Goal: Information Seeking & Learning: Learn about a topic

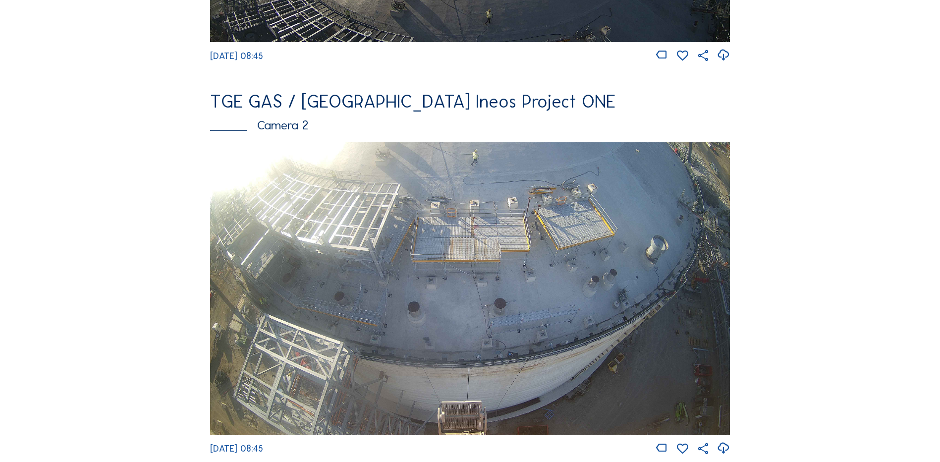
scroll to position [149, 0]
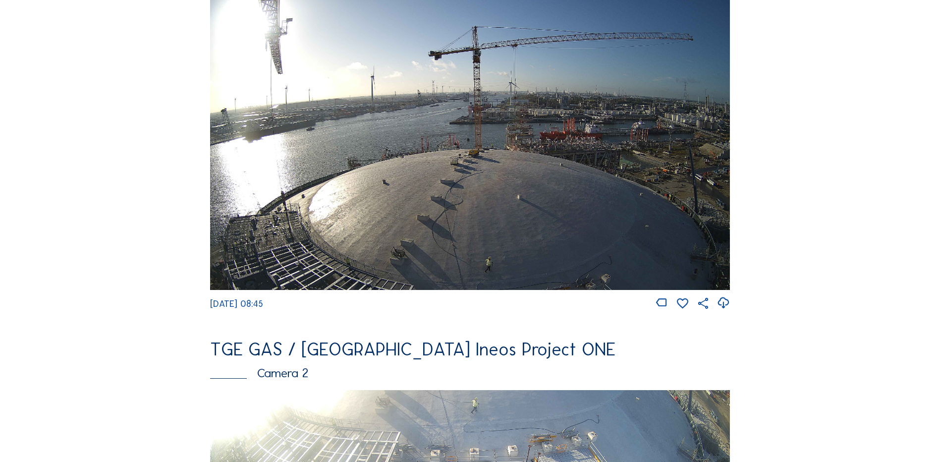
click at [390, 175] on img at bounding box center [470, 143] width 520 height 292
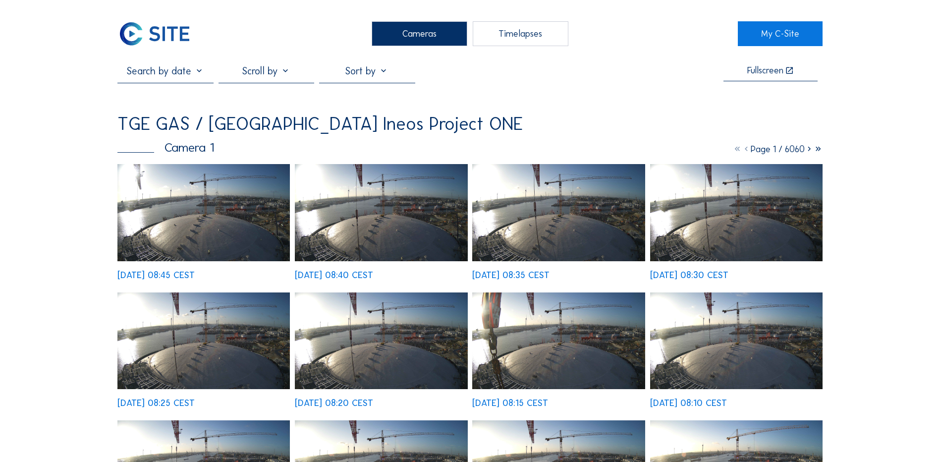
click at [192, 213] on img at bounding box center [203, 212] width 172 height 97
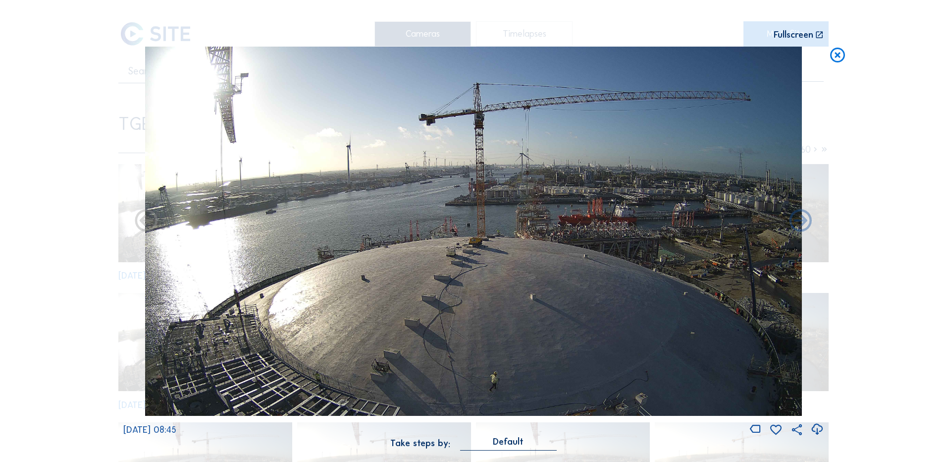
click at [820, 430] on icon at bounding box center [816, 429] width 13 height 16
click at [83, 274] on div "Scroll to travel through time | Press 'Alt' Button + Scroll to Zoom | Click and…" at bounding box center [473, 231] width 947 height 462
click at [842, 56] on icon at bounding box center [838, 56] width 18 height 18
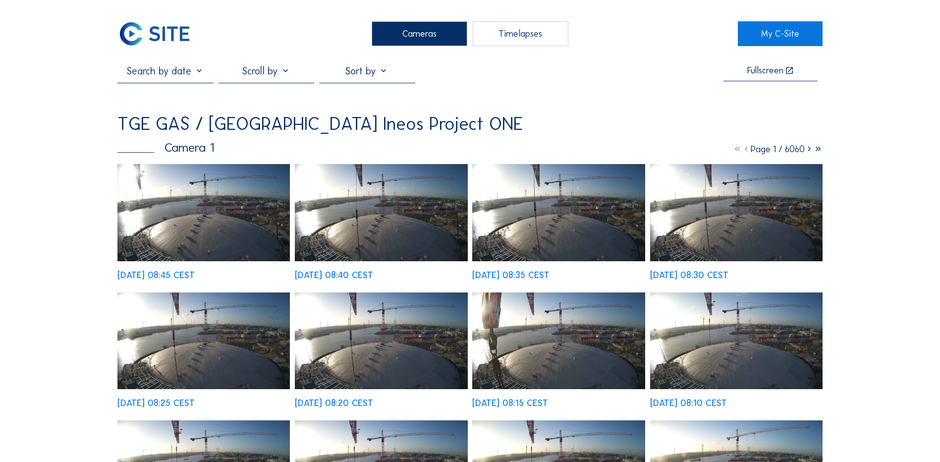
click at [444, 33] on div "Cameras" at bounding box center [420, 33] width 96 height 25
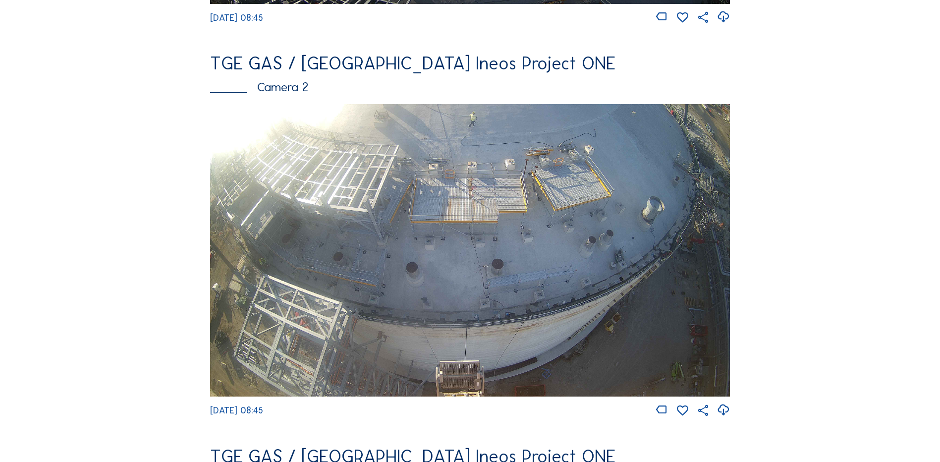
scroll to position [344, 0]
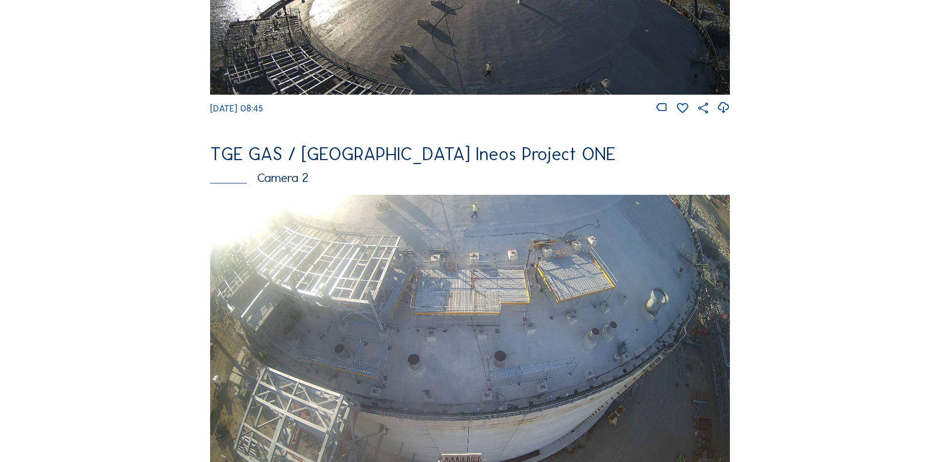
click at [489, 291] on img at bounding box center [470, 341] width 520 height 292
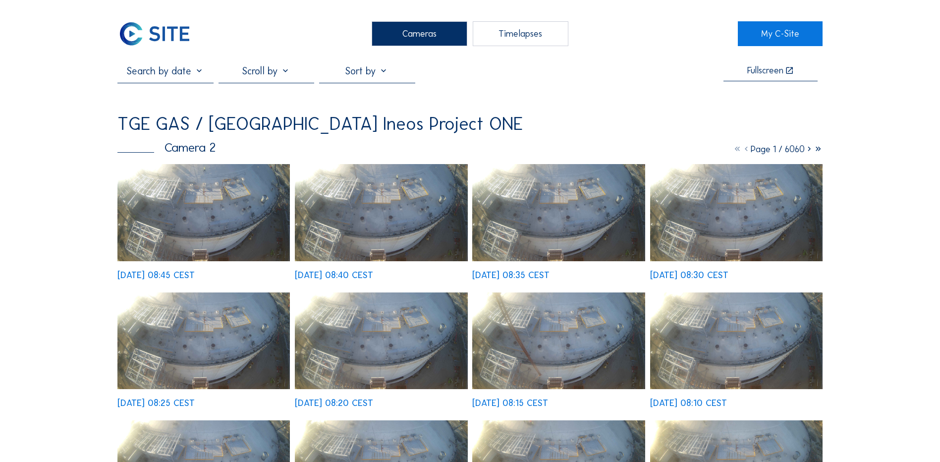
click at [200, 205] on img at bounding box center [203, 212] width 172 height 97
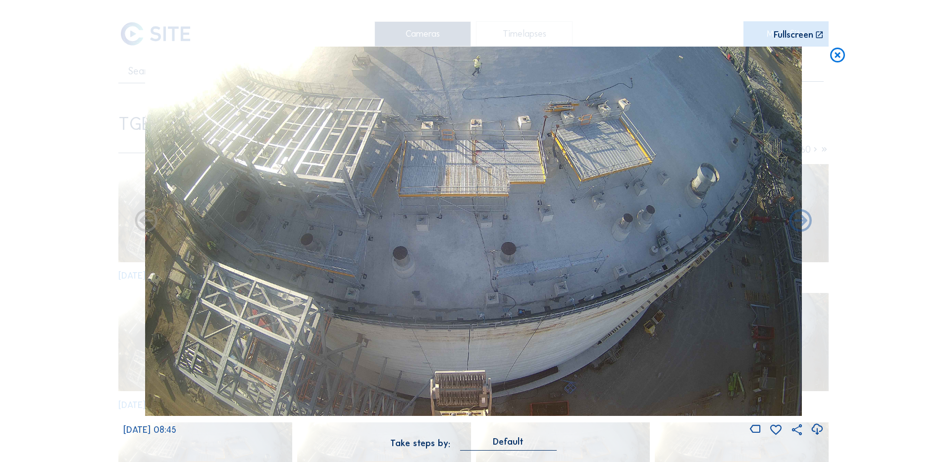
click at [819, 428] on icon at bounding box center [816, 429] width 13 height 16
click at [77, 309] on div "Scroll to travel through time | Press 'Alt' Button + Scroll to Zoom | Click and…" at bounding box center [473, 231] width 947 height 462
click at [841, 55] on icon at bounding box center [838, 56] width 18 height 18
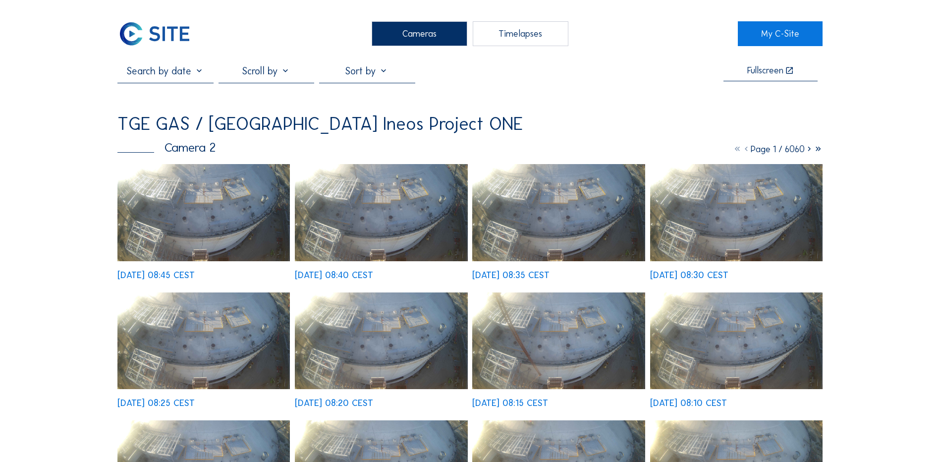
click at [401, 34] on div "Cameras" at bounding box center [420, 33] width 96 height 25
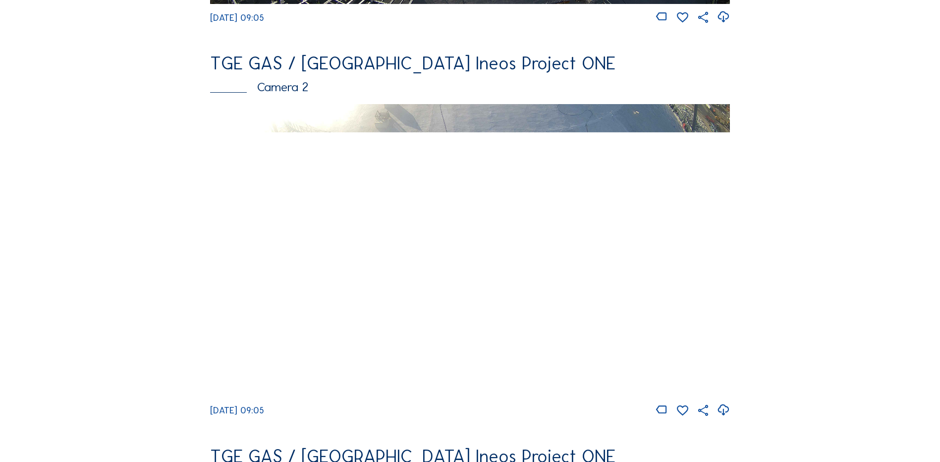
scroll to position [446, 0]
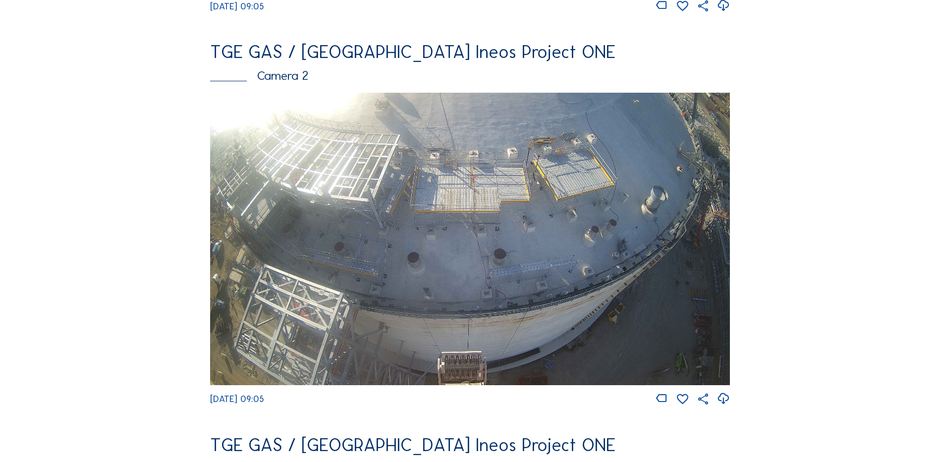
click at [419, 252] on img at bounding box center [470, 239] width 520 height 292
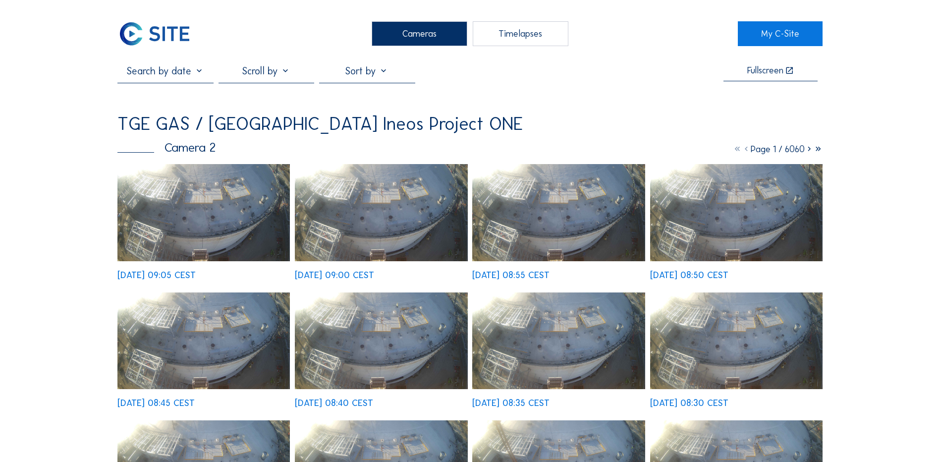
click at [201, 193] on img at bounding box center [203, 212] width 172 height 97
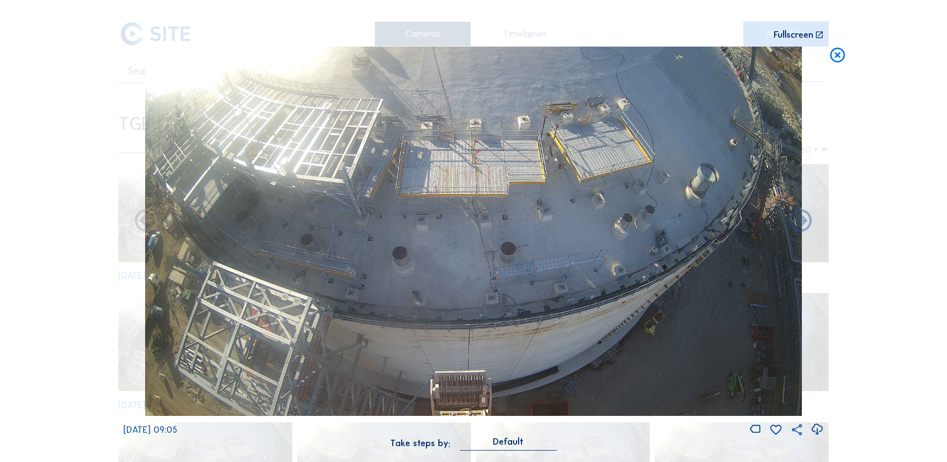
click at [815, 428] on icon at bounding box center [816, 429] width 13 height 16
click at [75, 282] on div "Scroll to travel through time | Press 'Alt' Button + Scroll to Zoom | Click and…" at bounding box center [473, 231] width 947 height 462
click at [836, 57] on icon at bounding box center [838, 56] width 18 height 18
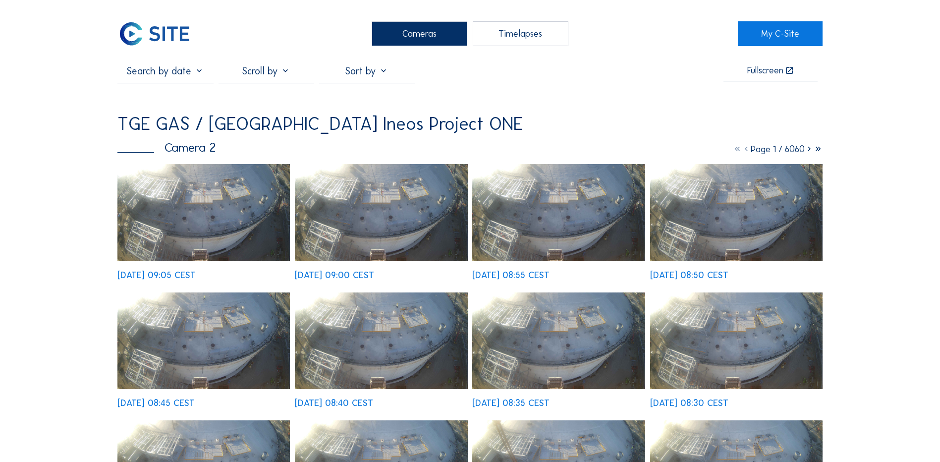
click at [409, 26] on div "Cameras" at bounding box center [420, 33] width 96 height 25
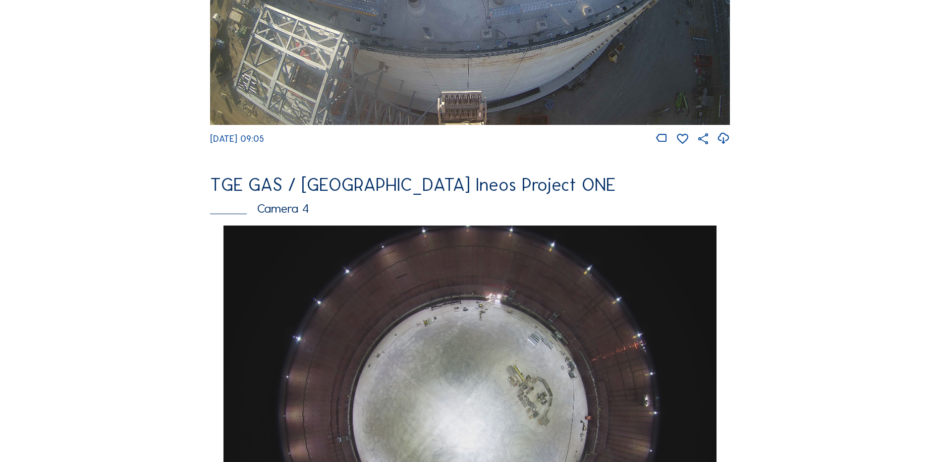
scroll to position [842, 0]
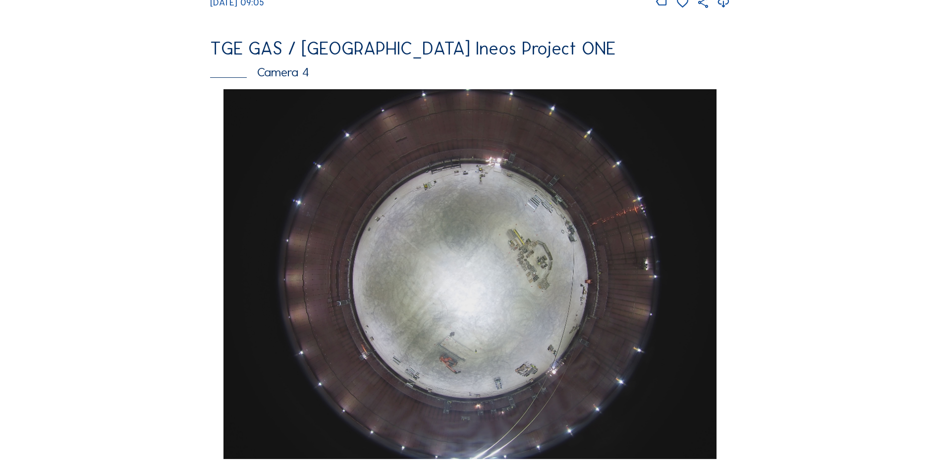
click at [436, 289] on img at bounding box center [469, 274] width 492 height 370
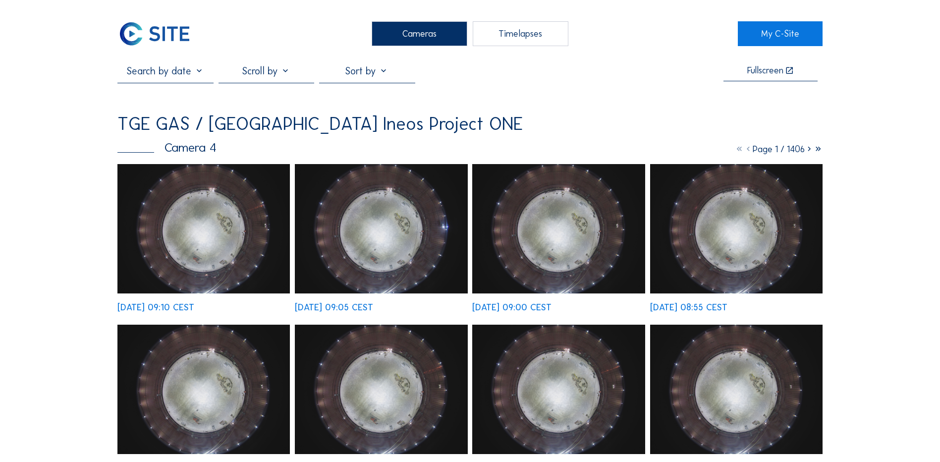
click at [252, 238] on img at bounding box center [203, 228] width 172 height 129
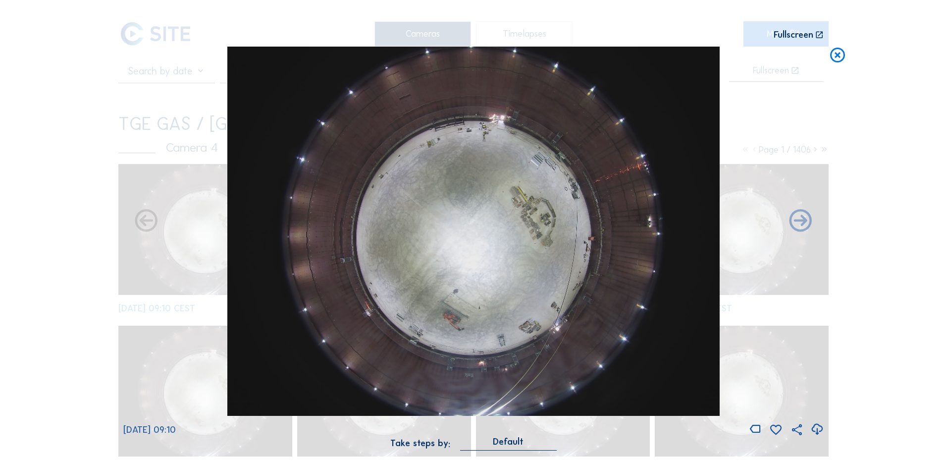
click at [813, 427] on icon at bounding box center [816, 429] width 13 height 16
click at [71, 255] on div "Scroll to travel through time | Press 'Alt' Button + Scroll to Zoom | Click and…" at bounding box center [473, 231] width 947 height 462
click at [837, 56] on icon at bounding box center [838, 56] width 18 height 18
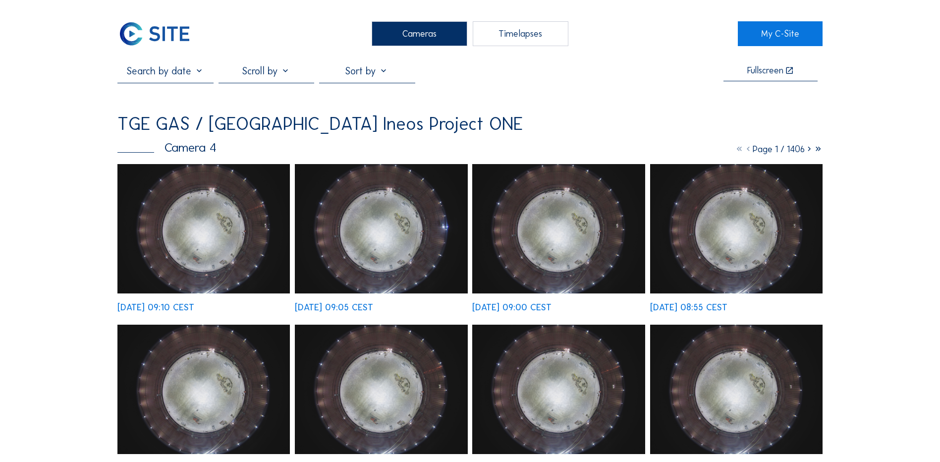
click at [409, 34] on div "Cameras" at bounding box center [420, 33] width 96 height 25
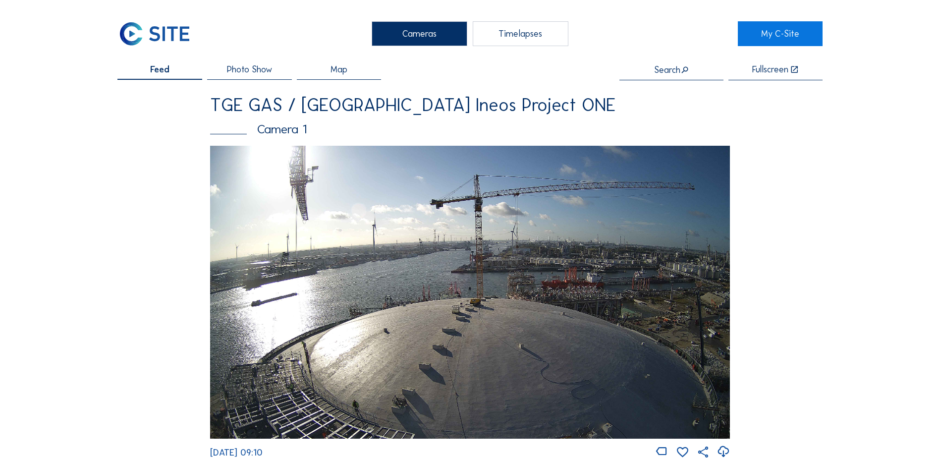
click at [451, 251] on img at bounding box center [470, 292] width 520 height 292
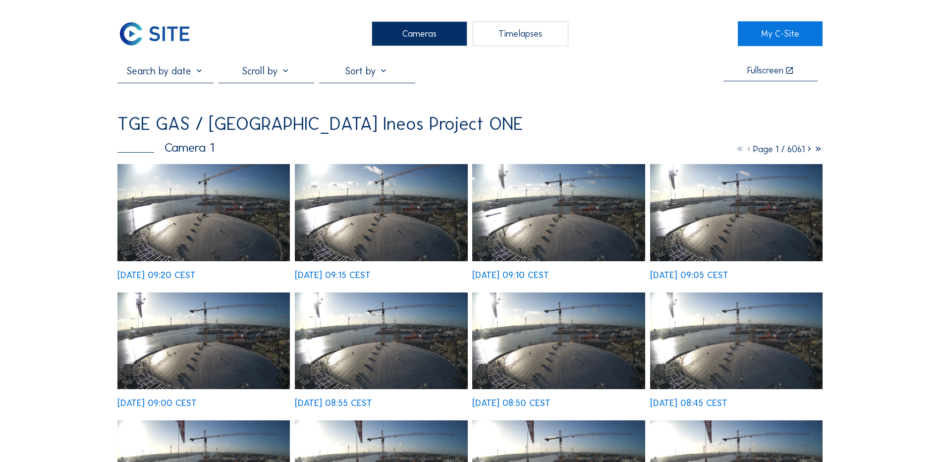
click at [219, 223] on img at bounding box center [203, 212] width 172 height 97
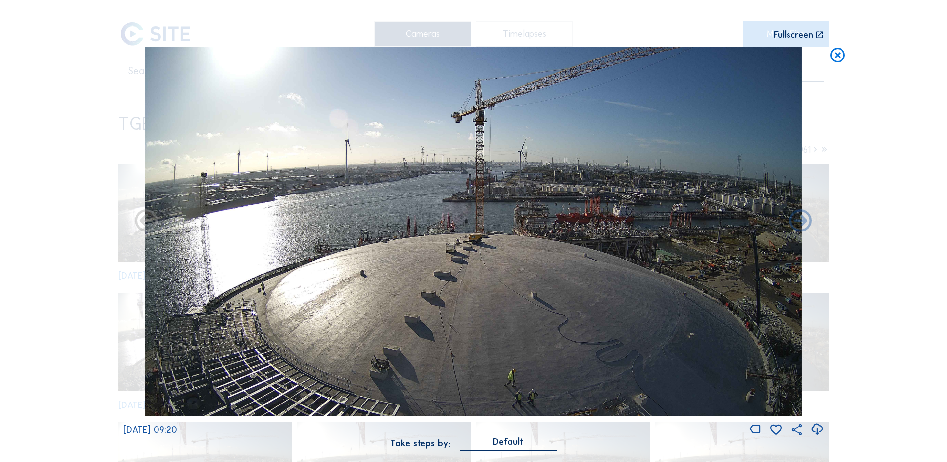
click at [840, 56] on icon at bounding box center [838, 56] width 18 height 18
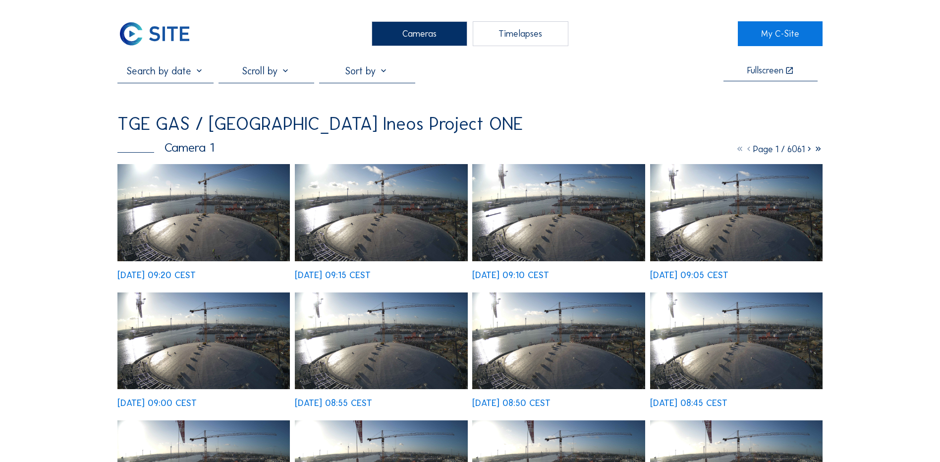
click at [415, 33] on div "Cameras" at bounding box center [420, 33] width 96 height 25
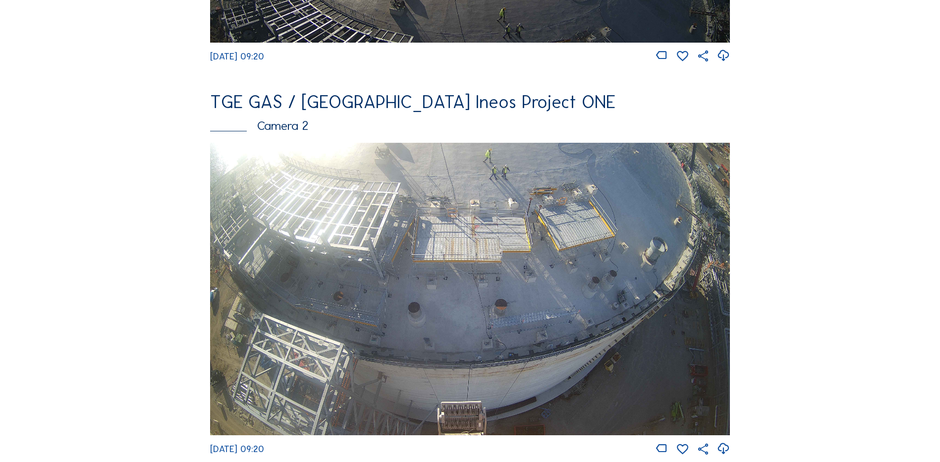
scroll to position [396, 0]
click at [340, 265] on img at bounding box center [470, 288] width 520 height 292
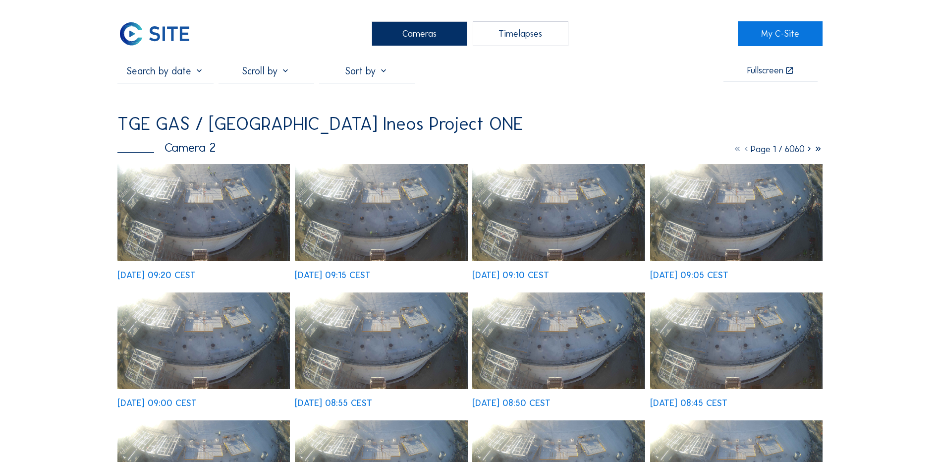
click at [212, 208] on img at bounding box center [203, 212] width 172 height 97
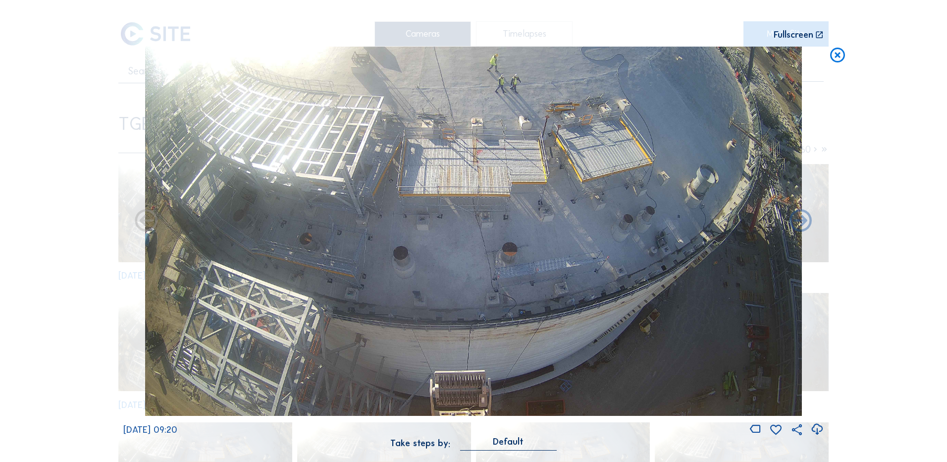
click at [816, 427] on icon at bounding box center [816, 429] width 13 height 16
drag, startPoint x: 37, startPoint y: 246, endPoint x: 75, endPoint y: 242, distance: 38.4
click at [37, 246] on div "Scroll to travel through time | Press 'Alt' Button + Scroll to Zoom | Click and…" at bounding box center [473, 231] width 947 height 462
click at [841, 55] on icon at bounding box center [838, 56] width 18 height 18
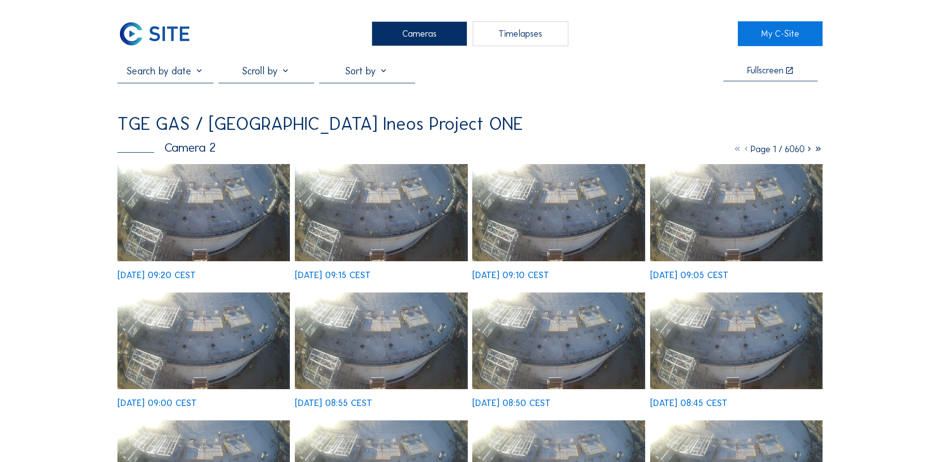
click at [426, 38] on div "Cameras" at bounding box center [420, 33] width 96 height 25
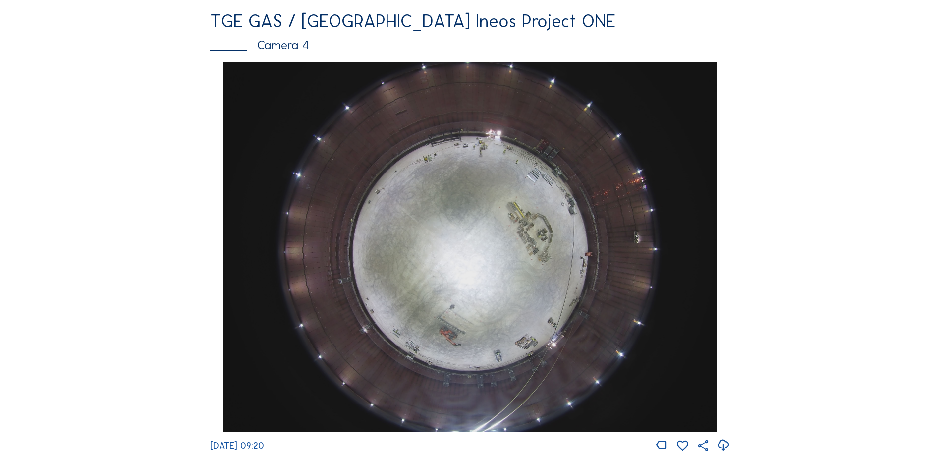
scroll to position [892, 0]
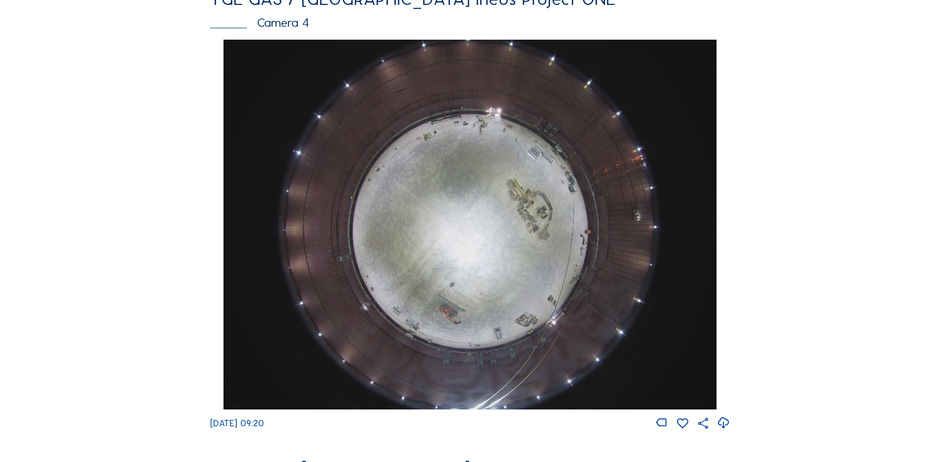
click at [450, 221] on img at bounding box center [469, 225] width 492 height 370
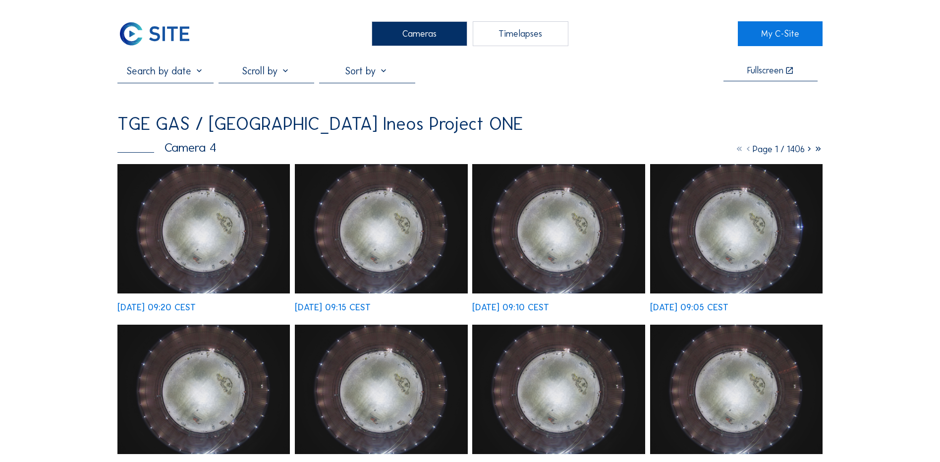
click at [413, 39] on div "Cameras" at bounding box center [420, 33] width 96 height 25
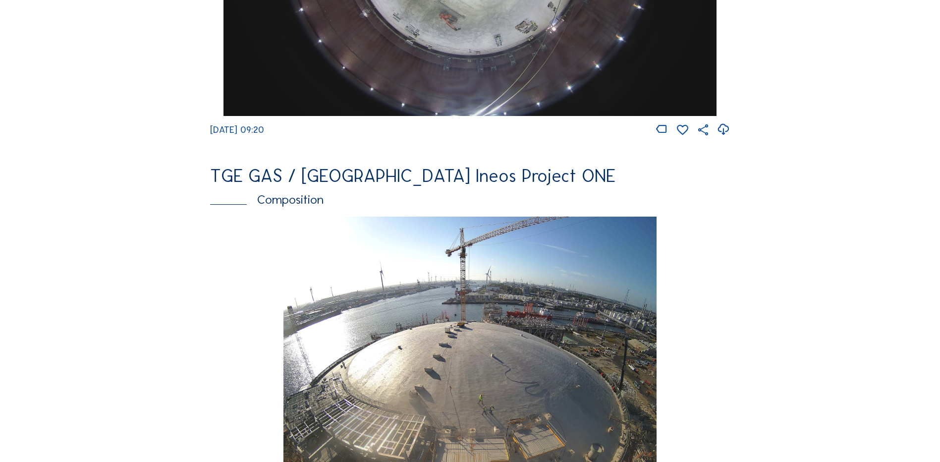
scroll to position [1387, 0]
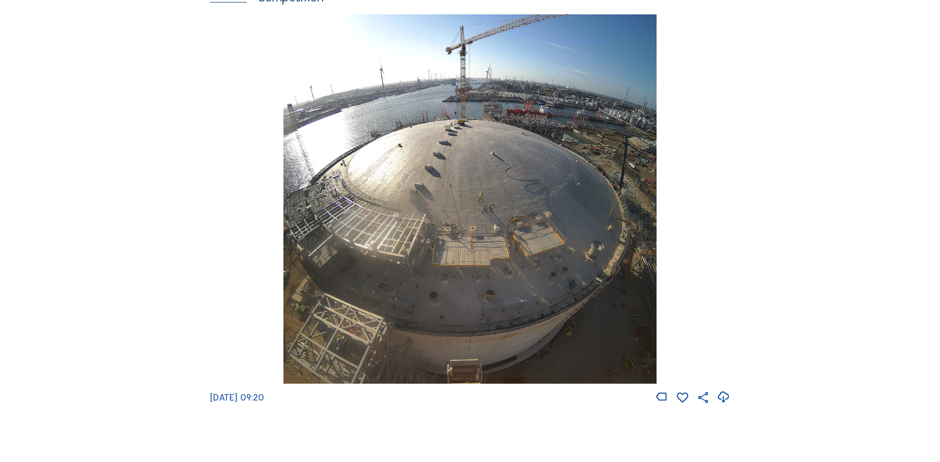
click at [490, 157] on img at bounding box center [469, 199] width 373 height 370
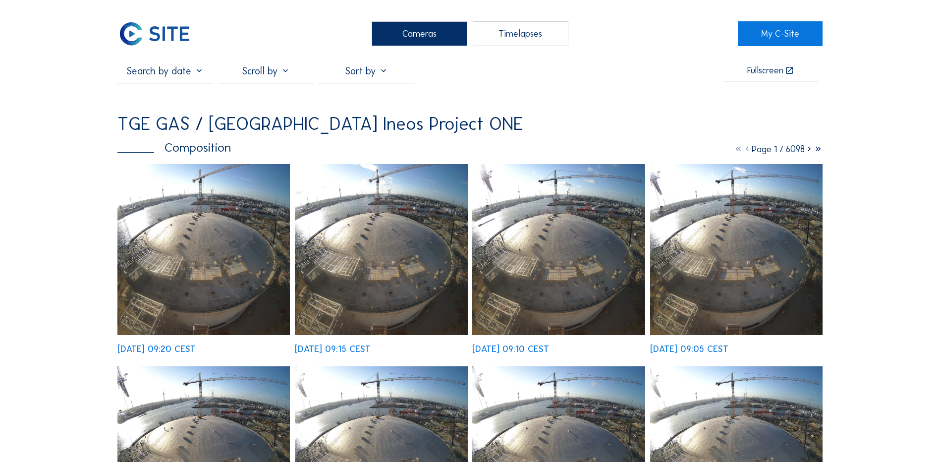
click at [178, 205] on img at bounding box center [203, 249] width 172 height 171
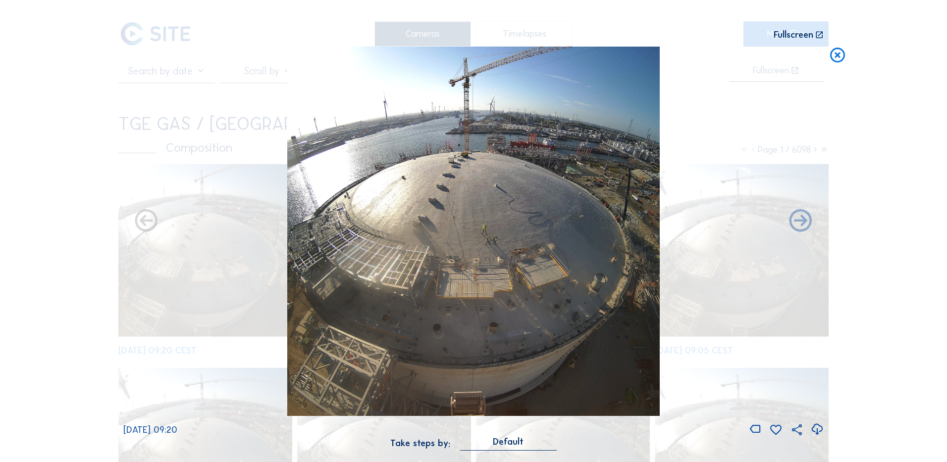
click at [817, 431] on icon at bounding box center [816, 429] width 13 height 16
click at [45, 247] on div "Scroll to travel through time | Press 'Alt' Button + Scroll to Zoom | Click and…" at bounding box center [473, 231] width 947 height 462
click at [838, 57] on icon at bounding box center [838, 56] width 18 height 18
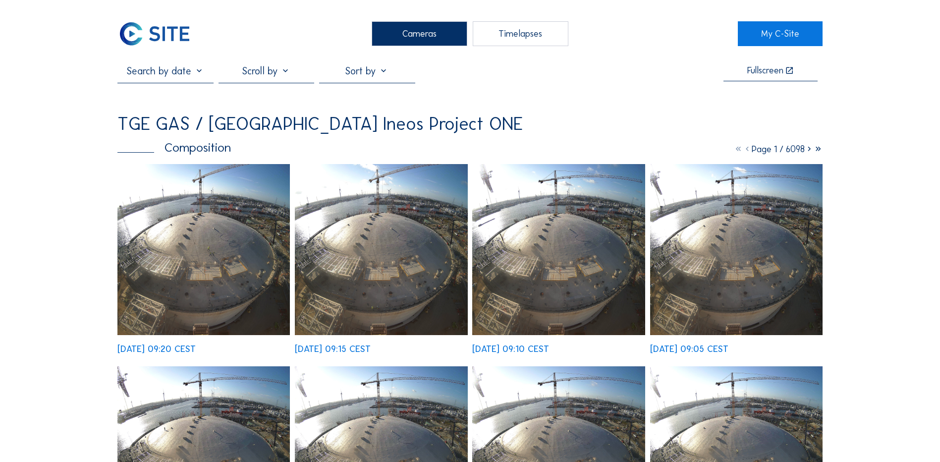
click at [433, 29] on div "Cameras" at bounding box center [420, 33] width 96 height 25
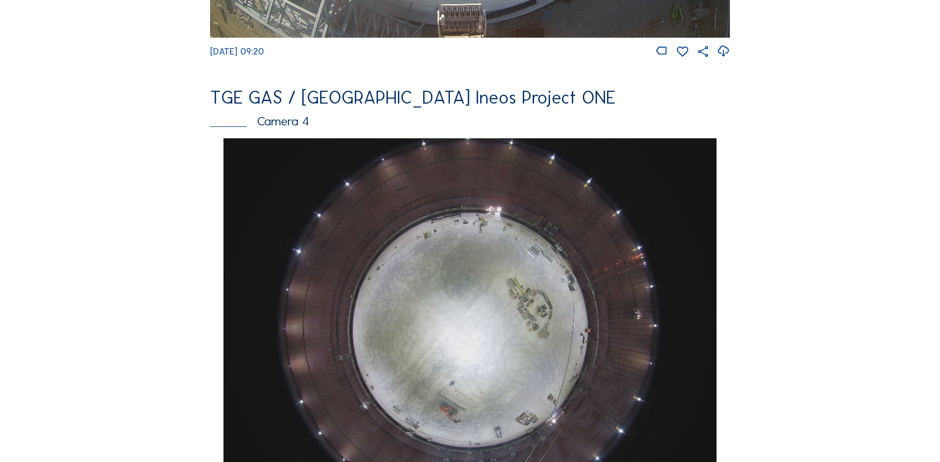
scroll to position [793, 0]
